Goal: Task Accomplishment & Management: Manage account settings

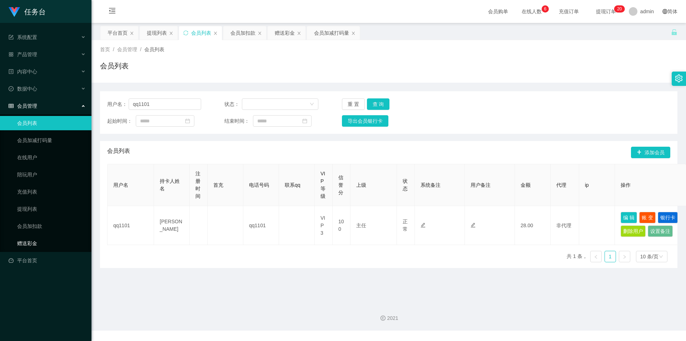
click at [42, 245] on link "赠送彩金" at bounding box center [51, 243] width 69 height 14
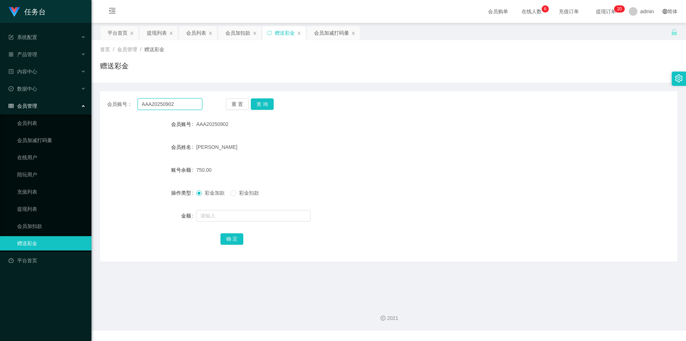
drag, startPoint x: 184, startPoint y: 107, endPoint x: 158, endPoint y: 101, distance: 27.1
click at [77, 105] on section "任务台 系统配置 产品管理 内容中心 数据中心 会员管理 会员列表 会员加减打码量 在线用户 陪玩用户 充值列表 提现列表 会员加扣款 赠送彩金 平台首页 保…" at bounding box center [343, 165] width 686 height 330
paste input "zz1105"
type input "zz1105"
click at [261, 103] on button "查 询" at bounding box center [262, 103] width 23 height 11
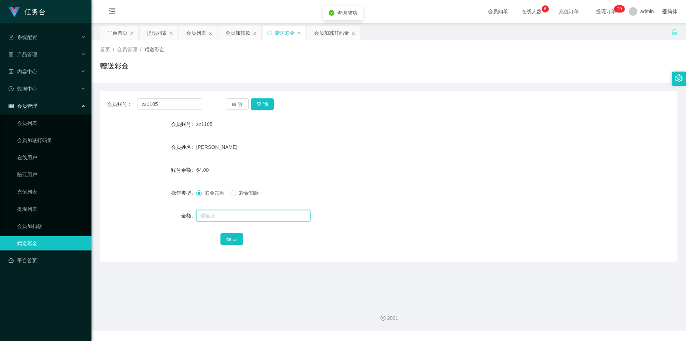
click at [215, 216] on input "text" at bounding box center [253, 215] width 114 height 11
type input "2936"
click at [228, 237] on button "确 定" at bounding box center [232, 238] width 23 height 11
click at [28, 123] on link "会员列表" at bounding box center [51, 123] width 69 height 14
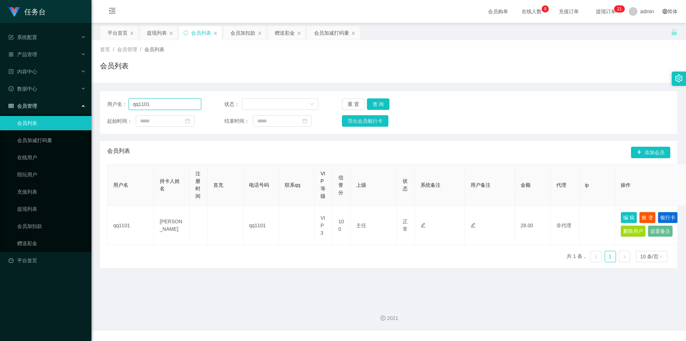
drag, startPoint x: 170, startPoint y: 100, endPoint x: 120, endPoint y: 95, distance: 50.7
click at [73, 96] on section "任务台 系统配置 产品管理 内容中心 数据中心 会员管理 会员列表 会员加减打码量 在线用户 陪玩用户 充值列表 提现列表 会员加扣款 赠送彩金 平台首页 保…" at bounding box center [343, 165] width 686 height 330
paste input "zz1105"
type input "zz1105"
click at [384, 103] on button "查 询" at bounding box center [378, 103] width 23 height 11
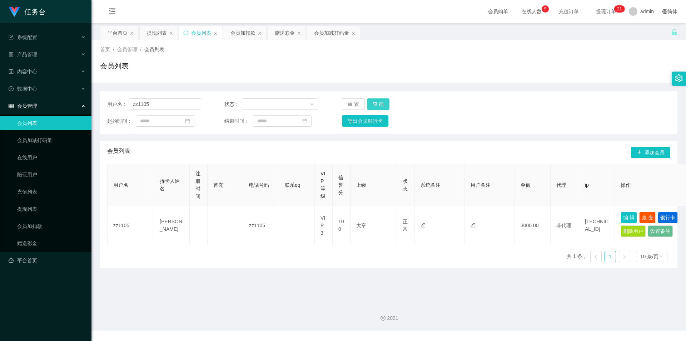
click at [380, 102] on button "查 询" at bounding box center [378, 103] width 23 height 11
click at [380, 102] on div "重 置 查 询" at bounding box center [389, 103] width 94 height 11
click at [380, 102] on button "查 询" at bounding box center [378, 103] width 23 height 11
click at [375, 105] on button "查 询" at bounding box center [378, 103] width 23 height 11
click at [375, 105] on div "重 置 查 询" at bounding box center [389, 103] width 94 height 11
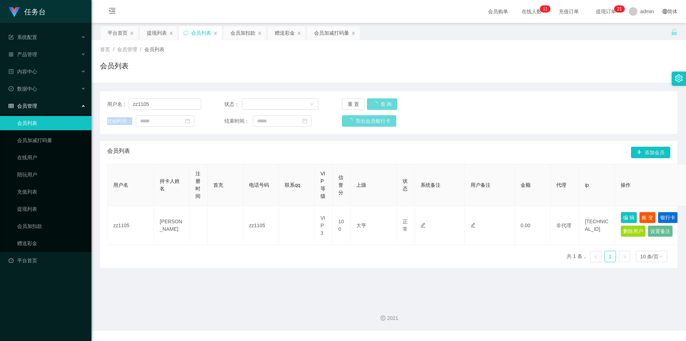
click at [375, 105] on div "重 置 查 询" at bounding box center [389, 103] width 94 height 11
click at [375, 105] on button "查 询" at bounding box center [378, 103] width 23 height 11
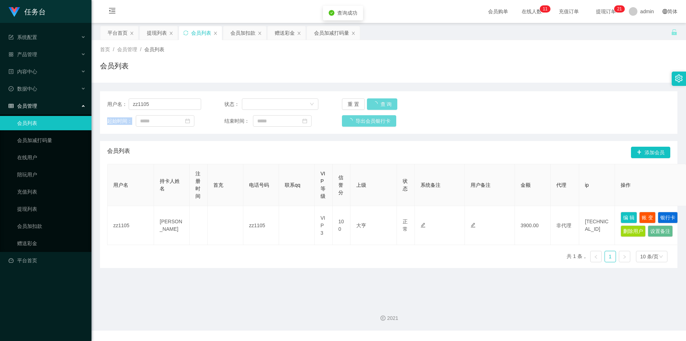
click at [375, 105] on div "重 置 查 询" at bounding box center [389, 103] width 94 height 11
click at [379, 104] on div "重 置 查 询" at bounding box center [389, 103] width 94 height 11
click at [378, 102] on button "查 询" at bounding box center [378, 103] width 23 height 11
click at [378, 102] on div "重 置 查 询" at bounding box center [389, 103] width 94 height 11
drag, startPoint x: 378, startPoint y: 102, endPoint x: 388, endPoint y: 97, distance: 10.7
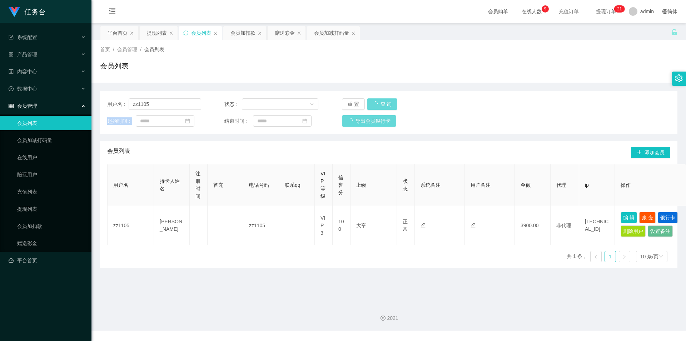
click at [378, 102] on div "重 置 查 询" at bounding box center [389, 103] width 94 height 11
drag, startPoint x: 164, startPoint y: 105, endPoint x: 60, endPoint y: 103, distance: 104.8
click at [60, 103] on section "任务台 系统配置 产品管理 内容中心 数据中心 会员管理 会员列表 会员加减打码量 在线用户 陪玩用户 充值列表 提现列表 会员加扣款 赠送彩金 平台首页 保…" at bounding box center [343, 165] width 686 height 330
click at [379, 106] on button "查 询" at bounding box center [378, 103] width 23 height 11
click at [380, 107] on button "查 询" at bounding box center [378, 103] width 23 height 11
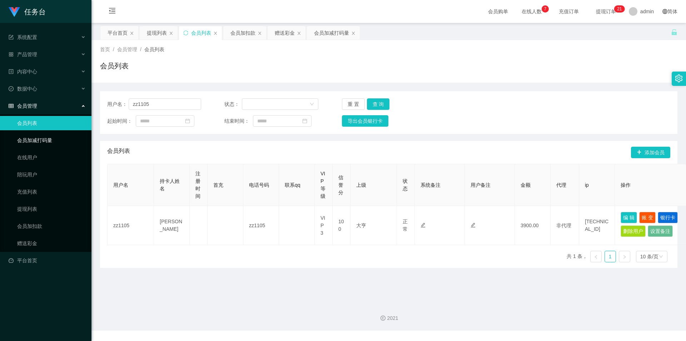
click at [45, 139] on link "会员加减打码量" at bounding box center [51, 140] width 69 height 14
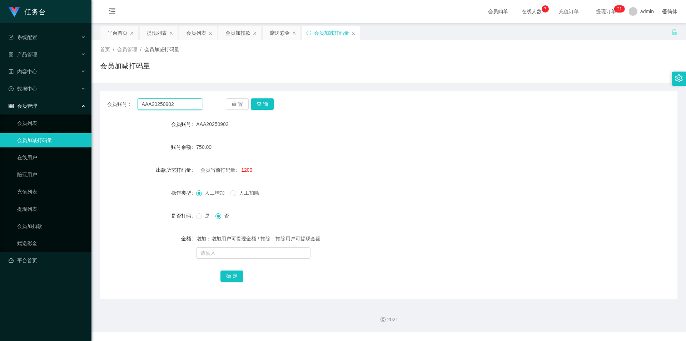
paste input "zz1105"
drag, startPoint x: 179, startPoint y: 102, endPoint x: 76, endPoint y: 98, distance: 103.4
click at [65, 100] on section "任务台 系统配置 产品管理 内容中心 数据中心 会员管理 会员列表 会员加减打码量 在线用户 陪玩用户 充值列表 提现列表 会员加扣款 赠送彩金 平台首页 保…" at bounding box center [343, 166] width 686 height 332
type input "zz1105"
click at [262, 104] on button "查 询" at bounding box center [262, 103] width 23 height 11
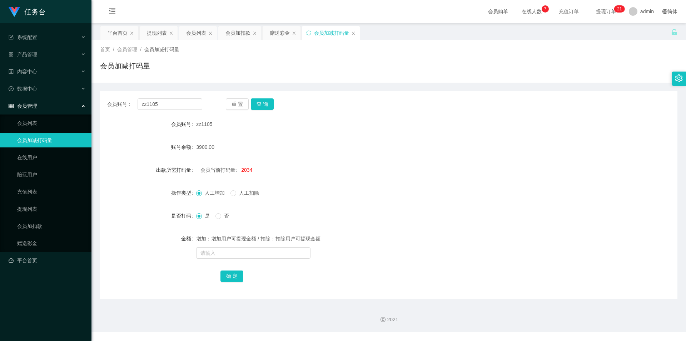
click at [245, 168] on span "2034" at bounding box center [246, 170] width 11 height 6
drag, startPoint x: 245, startPoint y: 168, endPoint x: 247, endPoint y: 173, distance: 5.3
click at [246, 168] on span "2034" at bounding box center [246, 170] width 11 height 6
copy span "2034"
click at [211, 249] on input "text" at bounding box center [253, 252] width 114 height 11
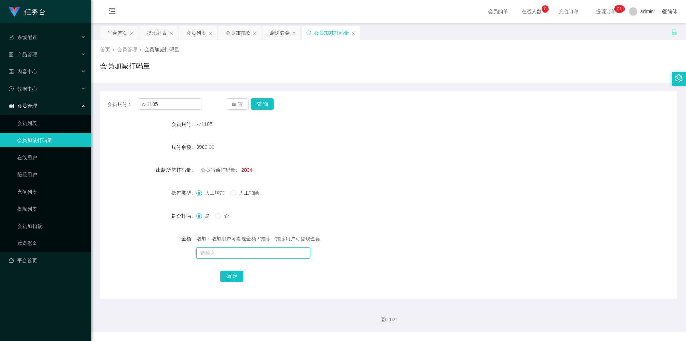
paste input "2034"
type input "2034"
click at [233, 277] on button "确 定" at bounding box center [232, 275] width 23 height 11
click at [268, 105] on button "查 询" at bounding box center [262, 103] width 23 height 11
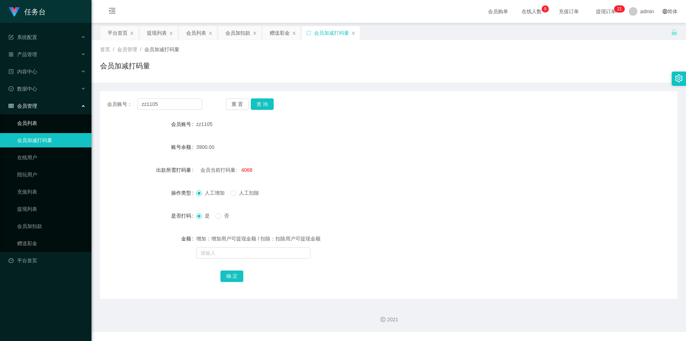
drag, startPoint x: 38, startPoint y: 124, endPoint x: 142, endPoint y: 118, distance: 104.3
click at [39, 124] on link "会员列表" at bounding box center [51, 123] width 69 height 14
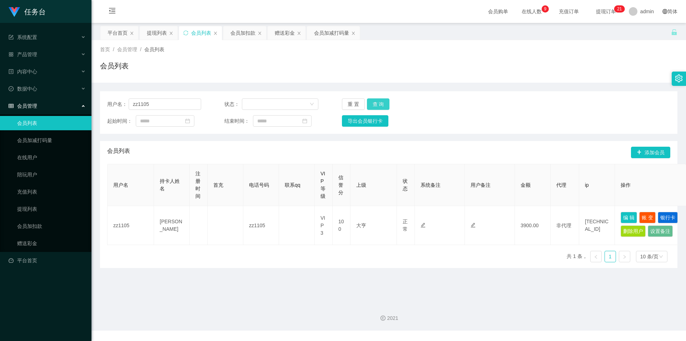
click at [377, 105] on button "查 询" at bounding box center [378, 103] width 23 height 11
drag, startPoint x: 377, startPoint y: 105, endPoint x: 389, endPoint y: 103, distance: 12.3
click at [377, 105] on div "重 置 查 询" at bounding box center [389, 103] width 94 height 11
drag, startPoint x: 148, startPoint y: 104, endPoint x: 67, endPoint y: 100, distance: 80.6
click at [68, 100] on section "任务台 系统配置 产品管理 内容中心 数据中心 会员管理 会员列表 会员加减打码量 在线用户 陪玩用户 充值列表 提现列表 会员加扣款 赠送彩金 平台首页 保…" at bounding box center [343, 165] width 686 height 330
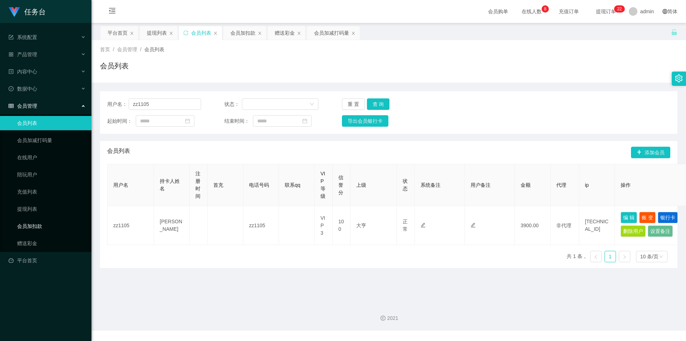
click at [40, 228] on link "会员加扣款" at bounding box center [51, 226] width 69 height 14
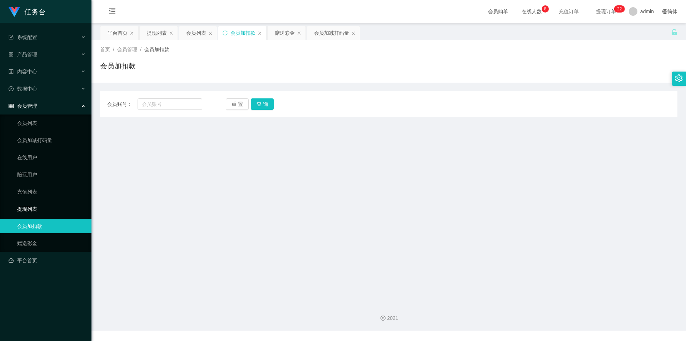
click at [37, 211] on link "提现列表" at bounding box center [51, 209] width 69 height 14
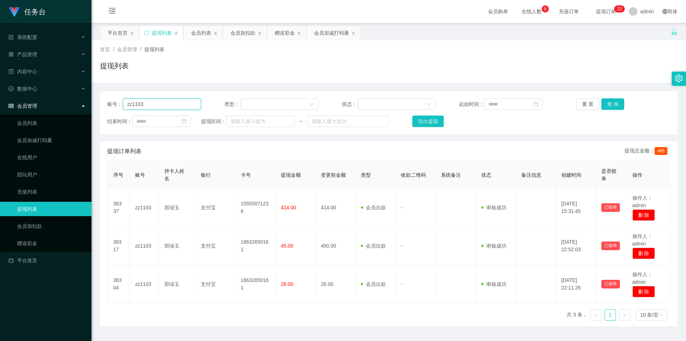
drag, startPoint x: 178, startPoint y: 102, endPoint x: 86, endPoint y: 103, distance: 92.2
click at [96, 103] on main "关闭左侧 关闭右侧 关闭其它 刷新页面 平台首页 提现列表 会员列表 会员加扣款 赠送彩金 会员加减打码量 首页 / 会员管理 / 提现列表 / 提现列表 账…" at bounding box center [389, 174] width 595 height 303
paste input "5"
type input "zz1105"
click at [617, 103] on button "查 询" at bounding box center [613, 103] width 23 height 11
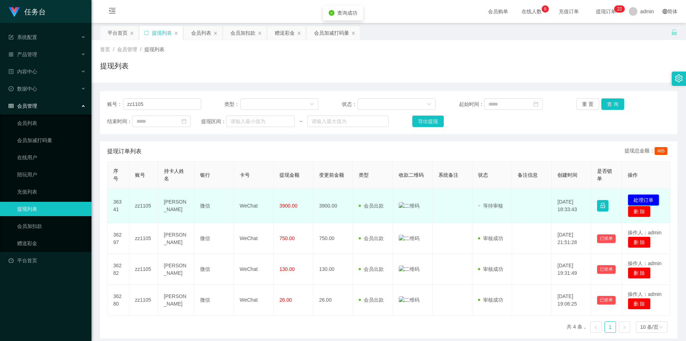
click at [646, 198] on button "处理订单" at bounding box center [643, 199] width 31 height 11
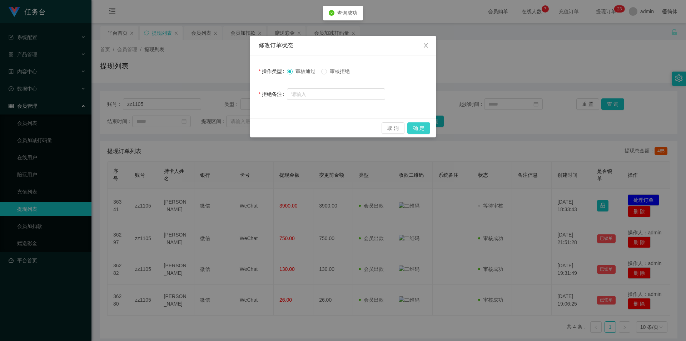
click at [416, 129] on button "确 定" at bounding box center [419, 127] width 23 height 11
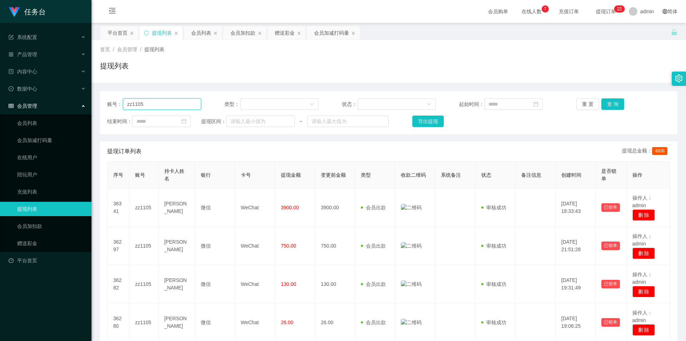
drag, startPoint x: 153, startPoint y: 106, endPoint x: 74, endPoint y: 101, distance: 78.5
click at [73, 101] on section "任务台 系统配置 产品管理 内容中心 数据中心 会员管理 会员列表 会员加减打码量 在线用户 陪玩用户 充值列表 提现列表 会员加扣款 赠送彩金 平台首页 保…" at bounding box center [343, 199] width 686 height 398
click at [31, 122] on link "会员列表" at bounding box center [51, 123] width 69 height 14
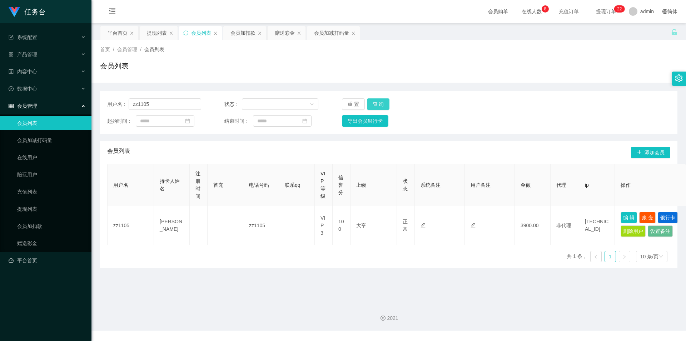
click at [380, 105] on button "查 询" at bounding box center [378, 103] width 23 height 11
drag, startPoint x: 627, startPoint y: 216, endPoint x: 621, endPoint y: 215, distance: 5.8
click at [627, 216] on button "编 辑" at bounding box center [629, 217] width 16 height 11
type input "zz1105"
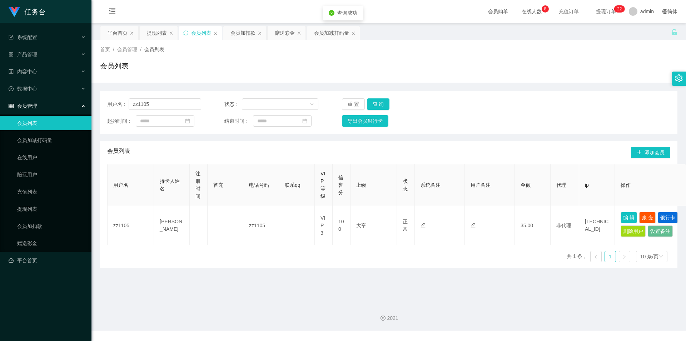
type input "李春"
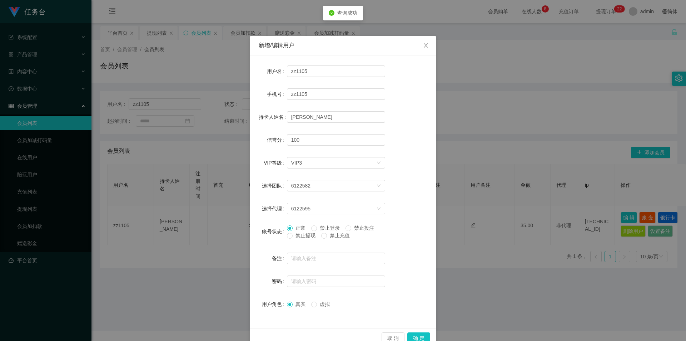
drag, startPoint x: 321, startPoint y: 227, endPoint x: 325, endPoint y: 231, distance: 5.8
click at [321, 227] on span "禁止登录" at bounding box center [330, 228] width 26 height 6
click at [347, 226] on label "禁止投注" at bounding box center [361, 228] width 31 height 8
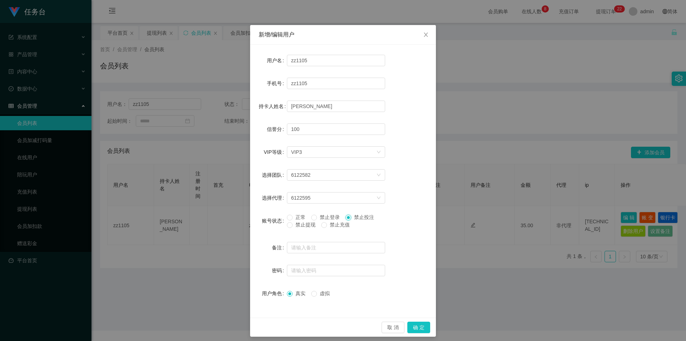
scroll to position [15, 0]
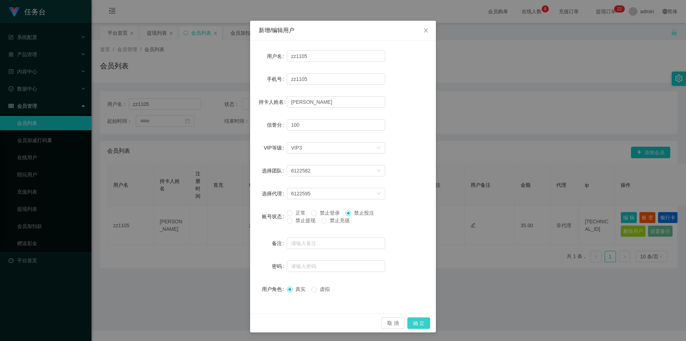
click at [415, 320] on button "确 定" at bounding box center [419, 322] width 23 height 11
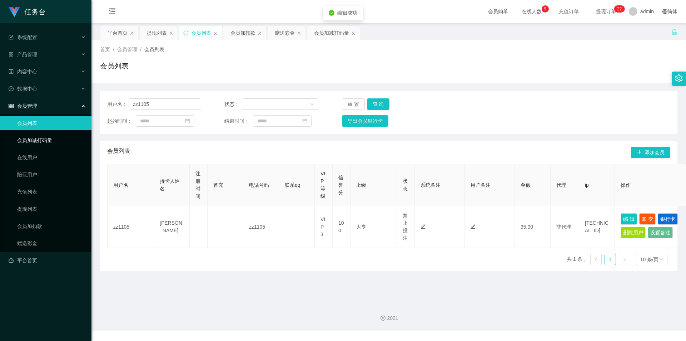
click at [65, 144] on link "会员加减打码量" at bounding box center [51, 140] width 69 height 14
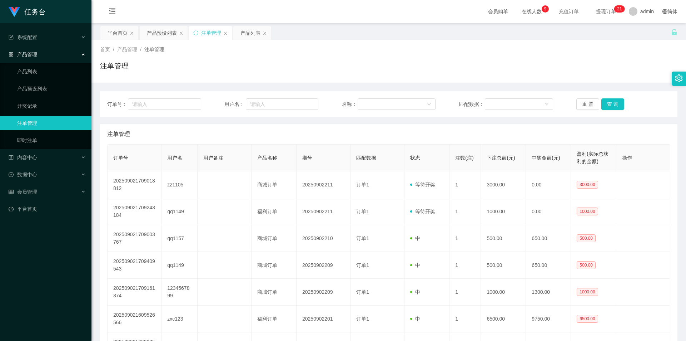
click at [611, 104] on button "查 询" at bounding box center [613, 103] width 23 height 11
